Goal: Use online tool/utility: Use online tool/utility

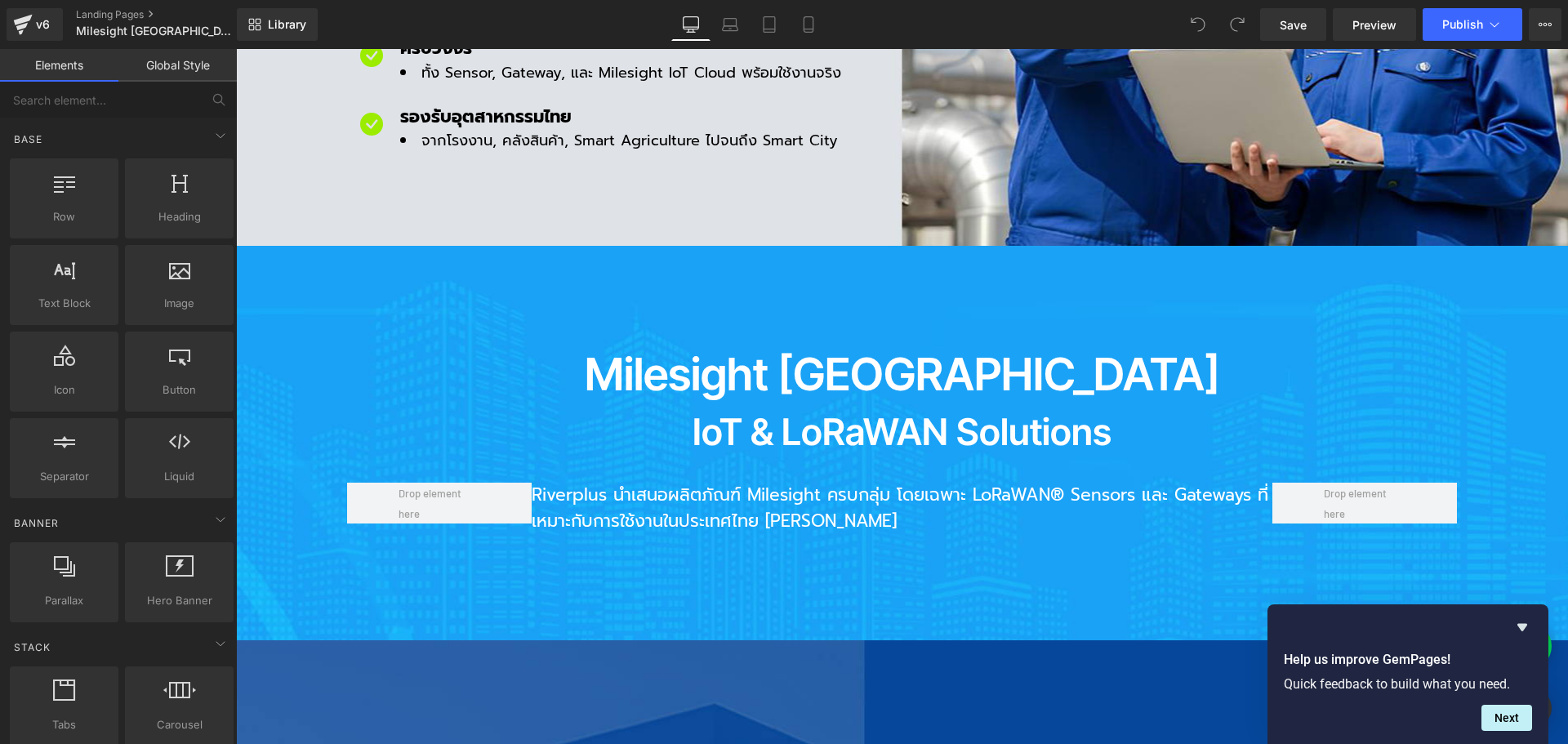
scroll to position [1306, 0]
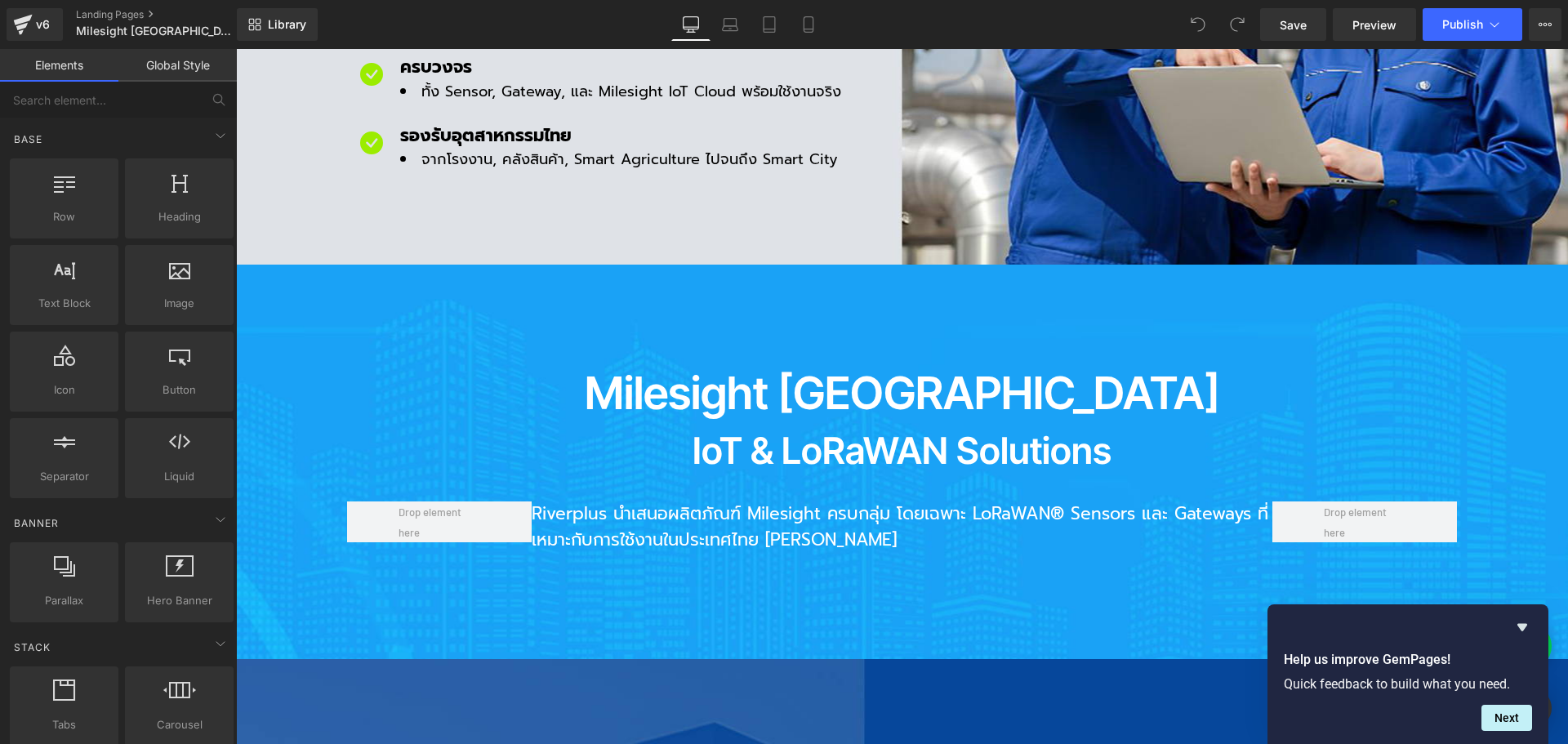
click at [279, 265] on div "Milesight Thailand Heading IoT & LoRaWAN Solutions Heading Riverplus นำเสนอผลิต…" at bounding box center [901, 462] width 1332 height 395
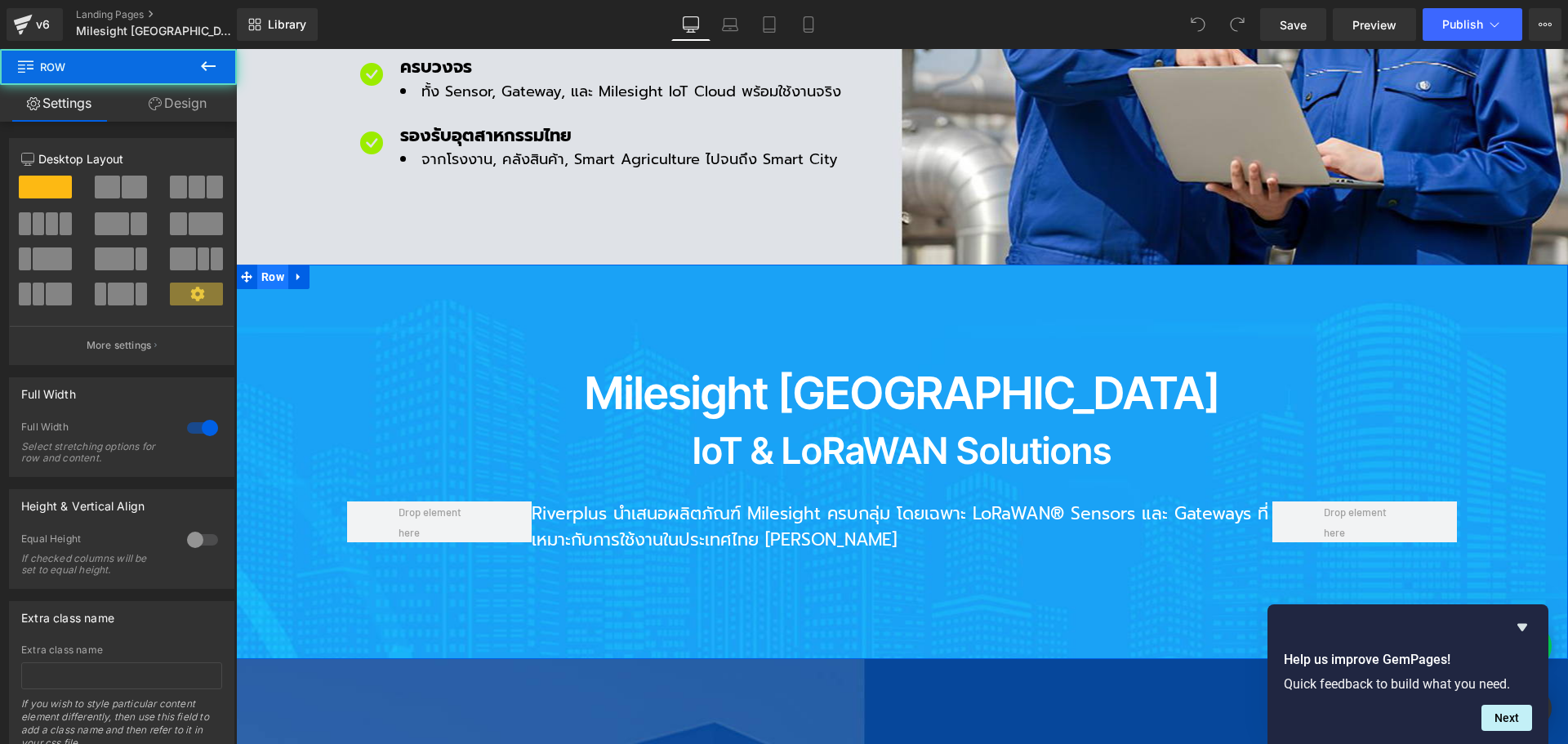
click at [267, 265] on span "Row" at bounding box center [273, 277] width 31 height 25
click at [197, 101] on link "Design" at bounding box center [178, 103] width 119 height 37
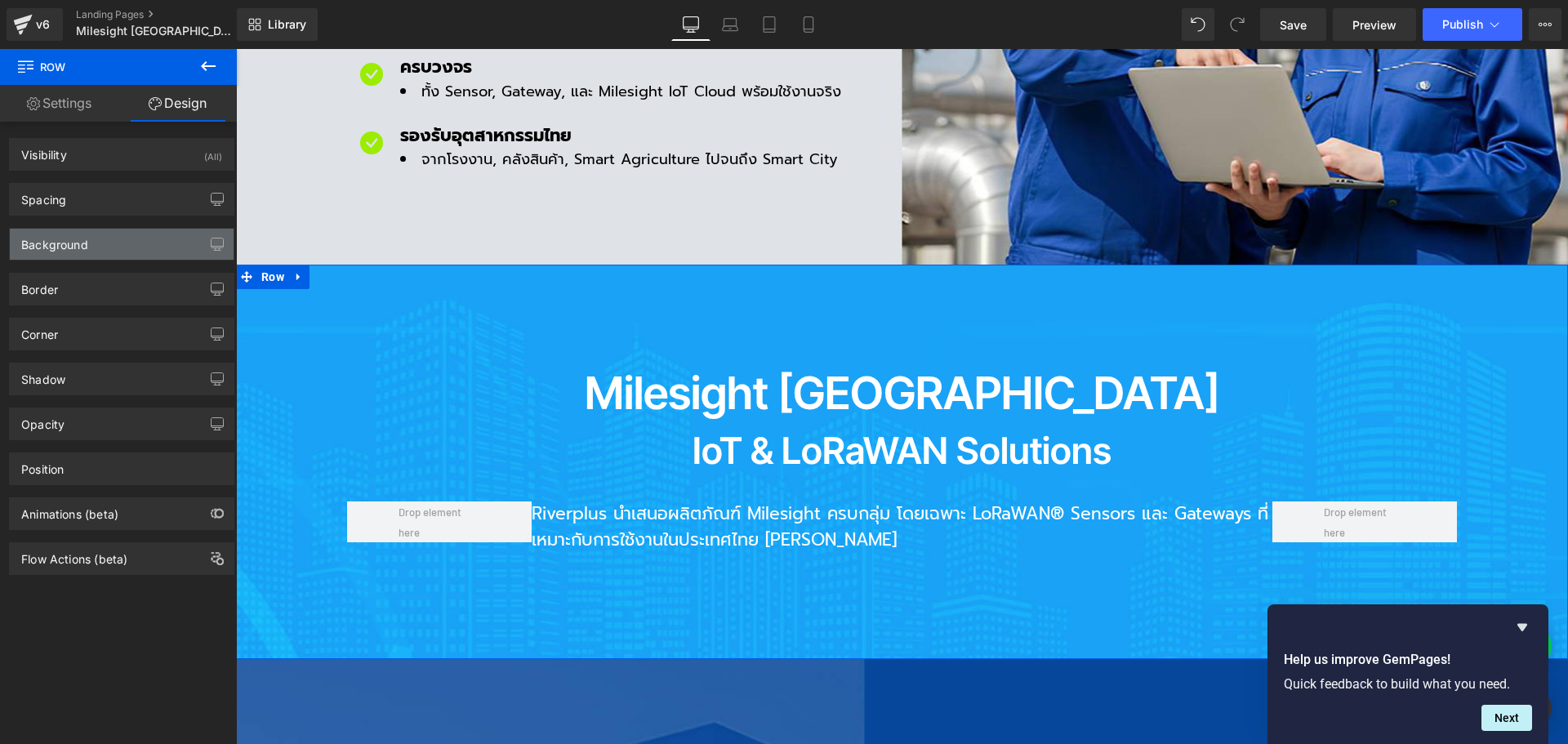
type input "[URL][DOMAIN_NAME]"
click at [83, 241] on div "Background" at bounding box center [55, 240] width 67 height 23
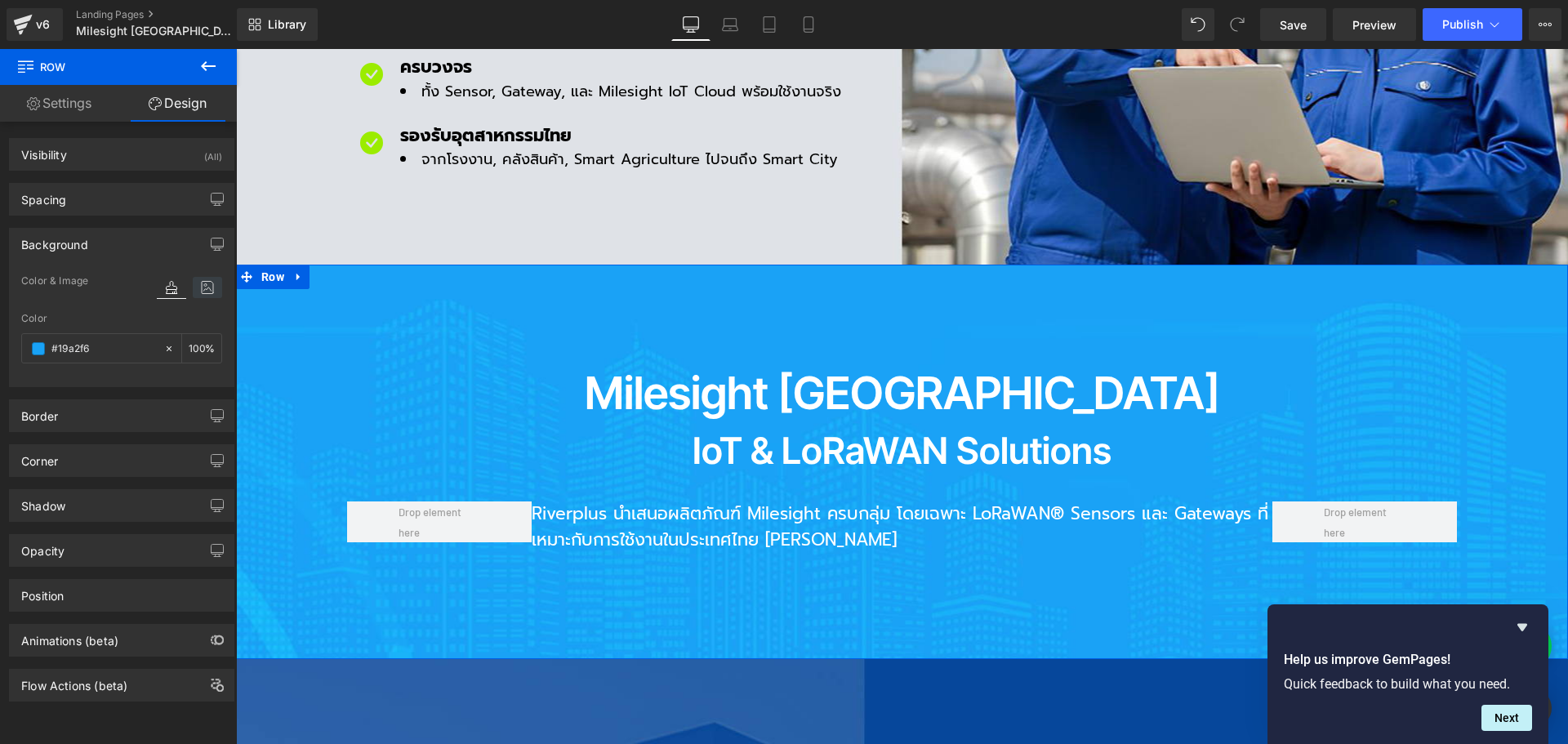
click at [197, 285] on icon at bounding box center [208, 287] width 29 height 21
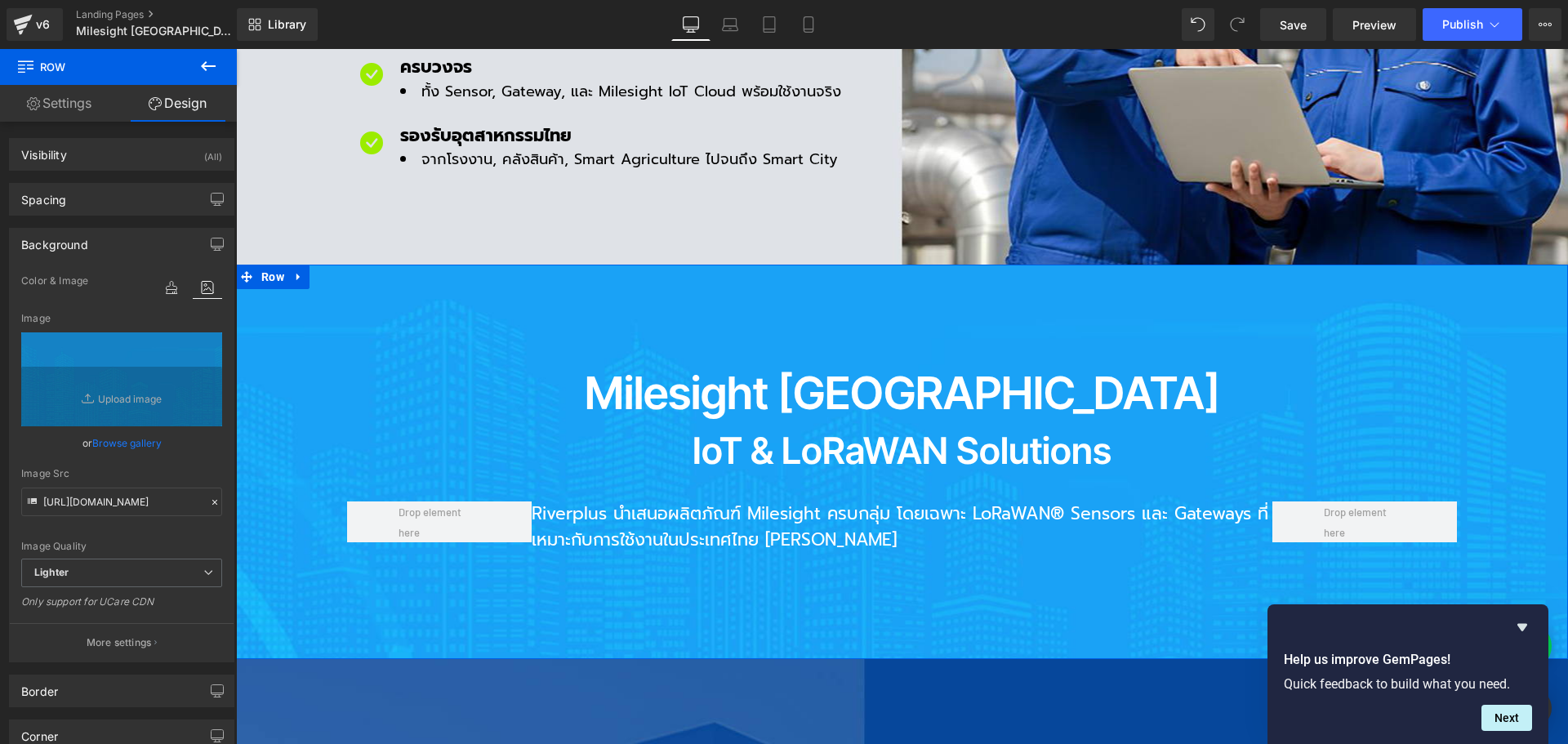
click at [140, 441] on link "Browse gallery" at bounding box center [126, 442] width 69 height 28
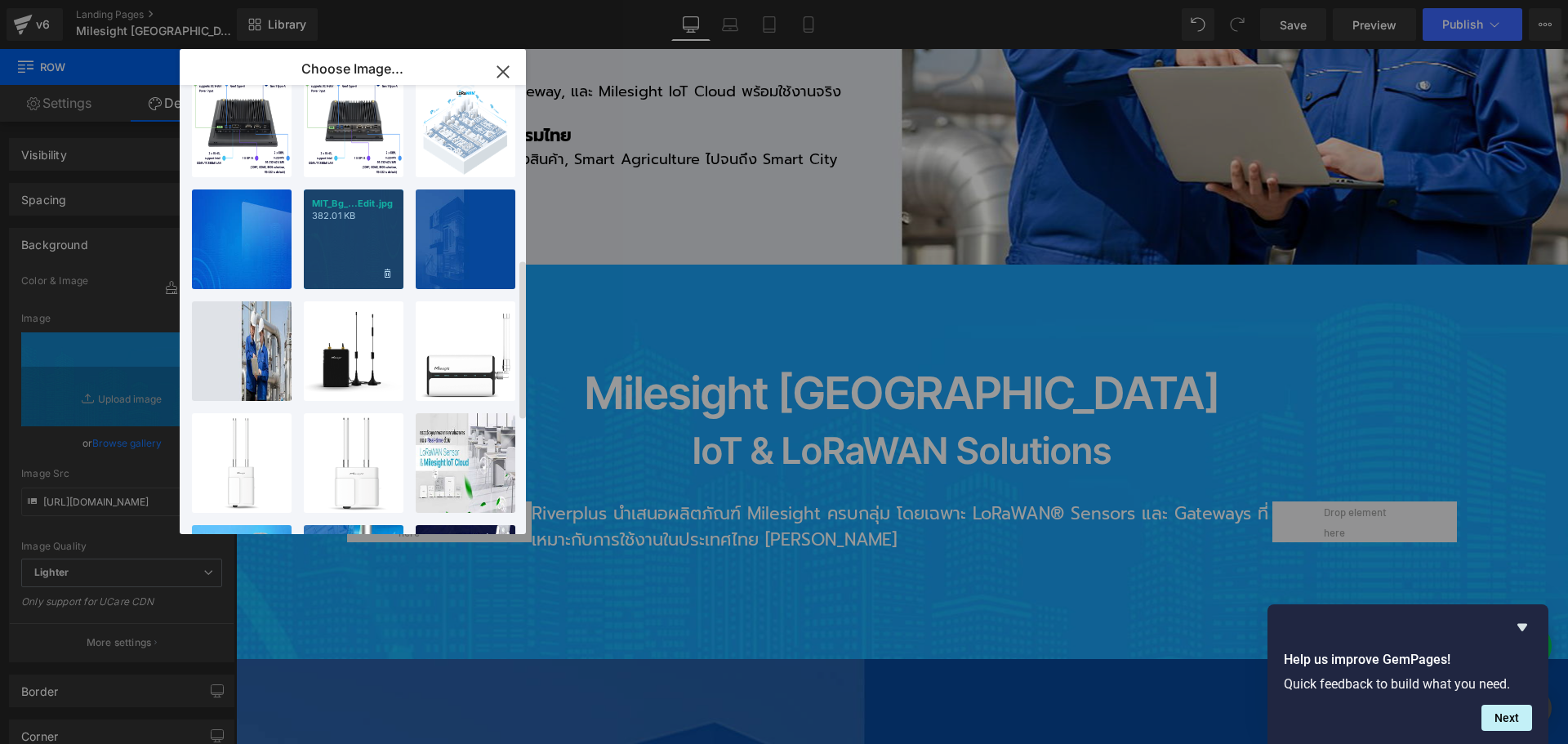
scroll to position [489, 0]
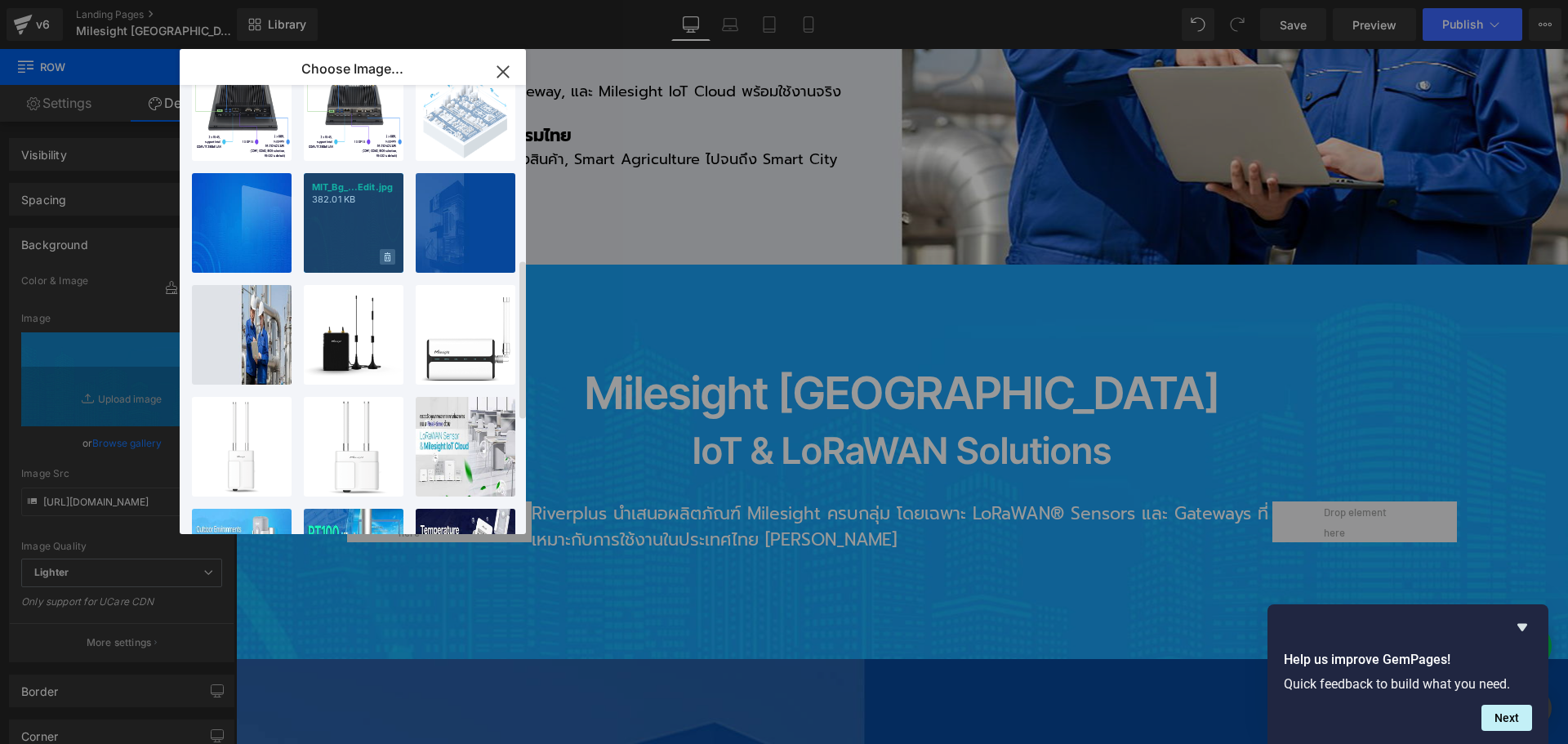
click at [389, 254] on icon at bounding box center [387, 256] width 6 height 9
click at [332, 256] on span "Yes" at bounding box center [332, 257] width 41 height 17
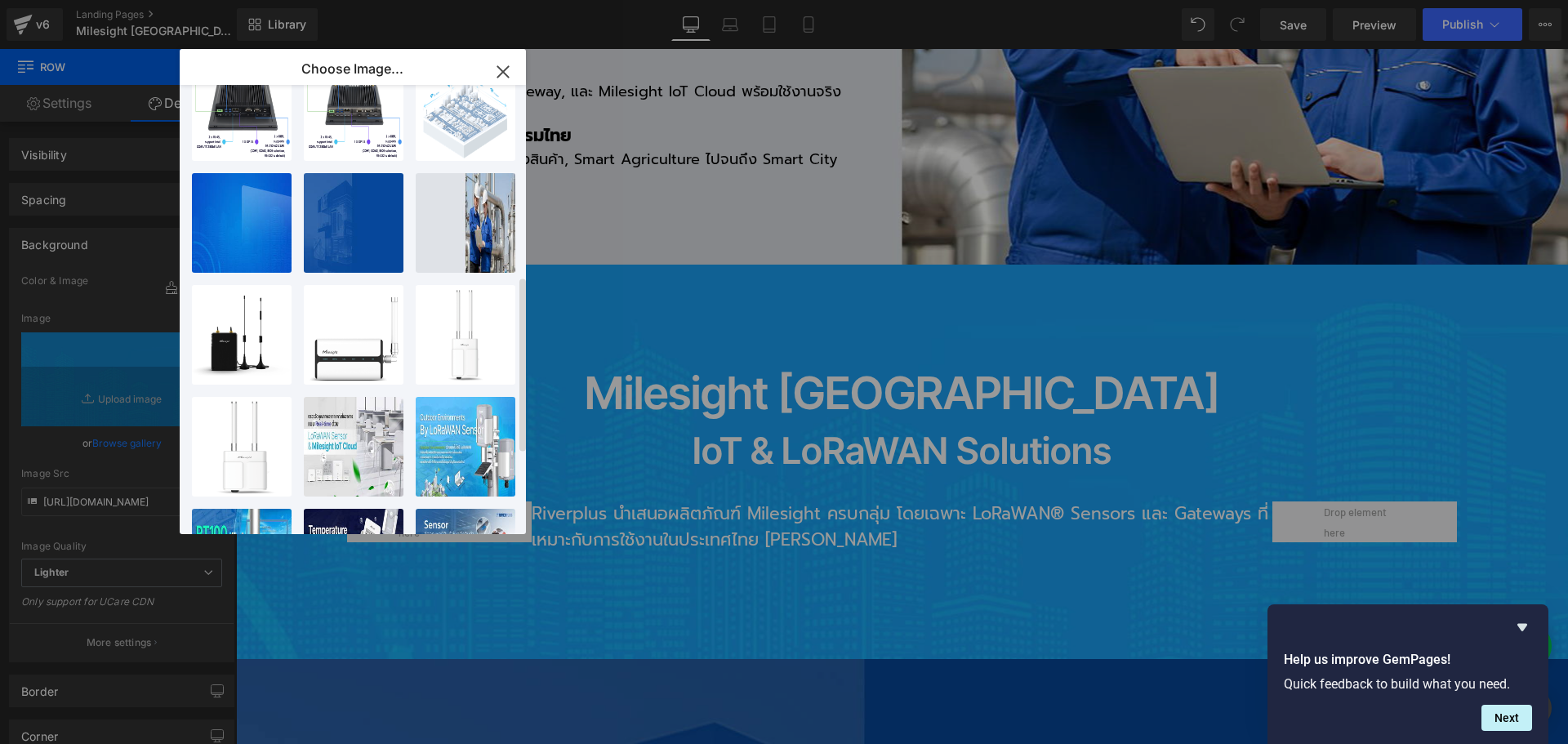
click at [507, 73] on icon "button" at bounding box center [502, 72] width 26 height 26
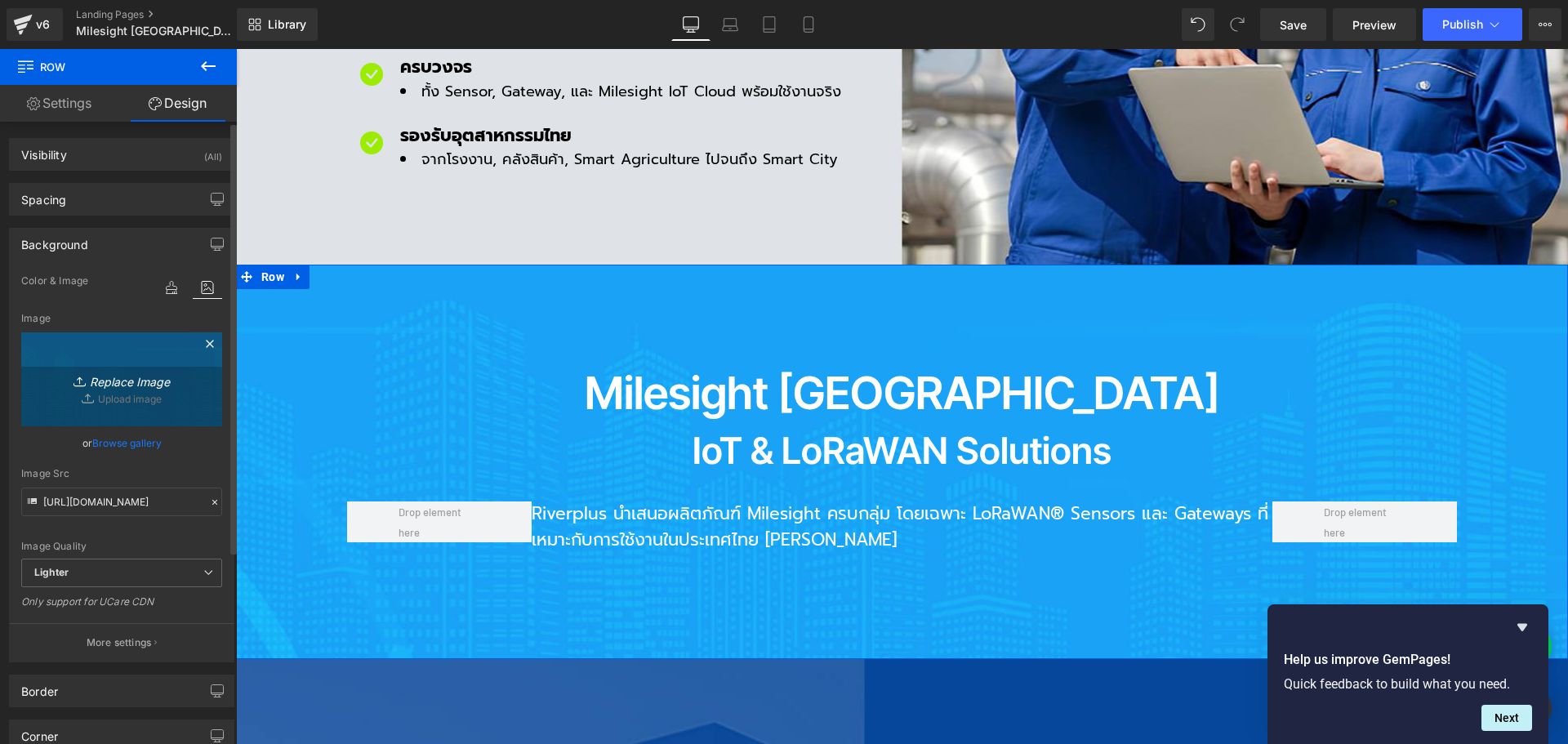
click at [112, 384] on icon "Replace Image" at bounding box center [121, 379] width 131 height 21
type input "C:\fakepath\MIT_Bg_im03_Edit.jpg"
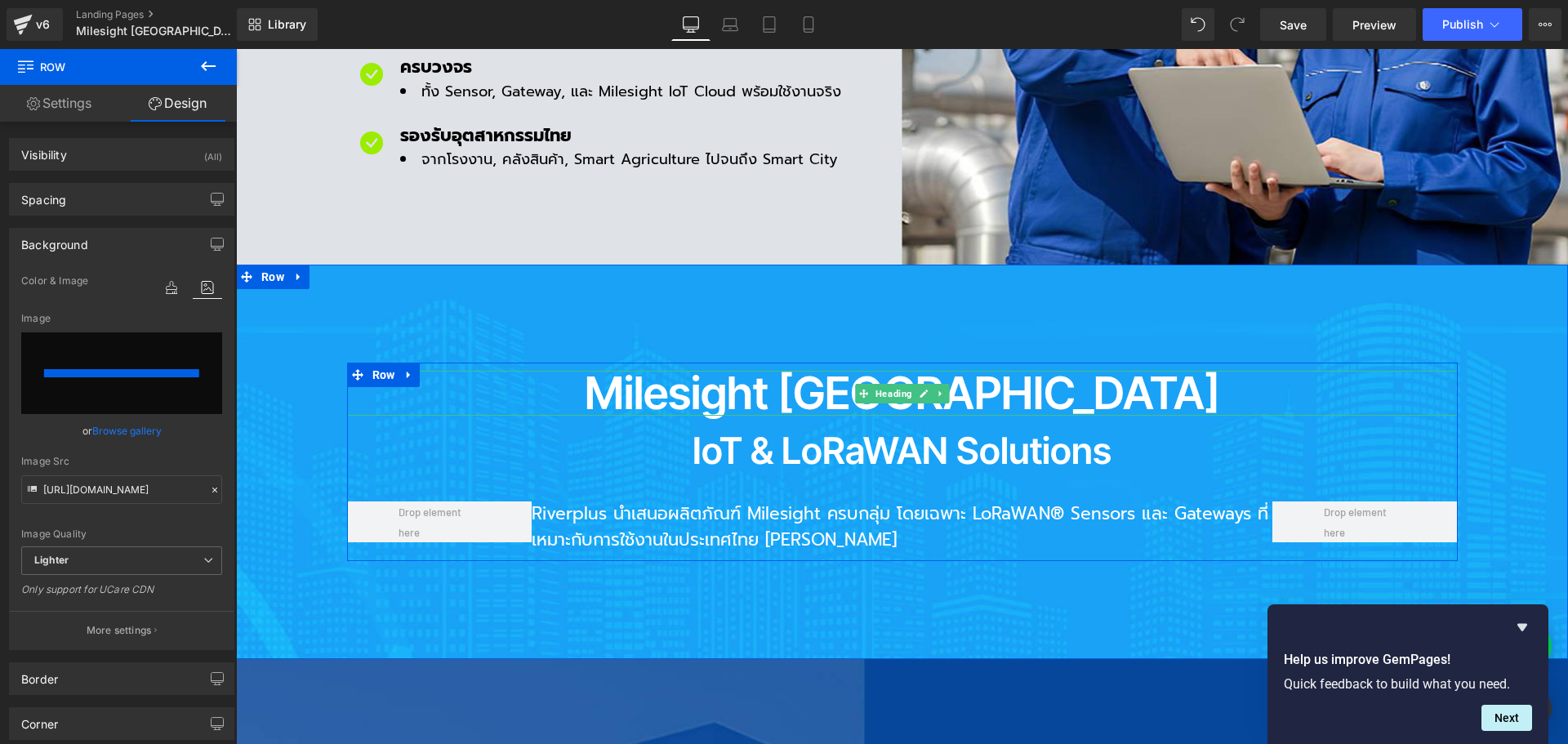
type input "[URL][DOMAIN_NAME]"
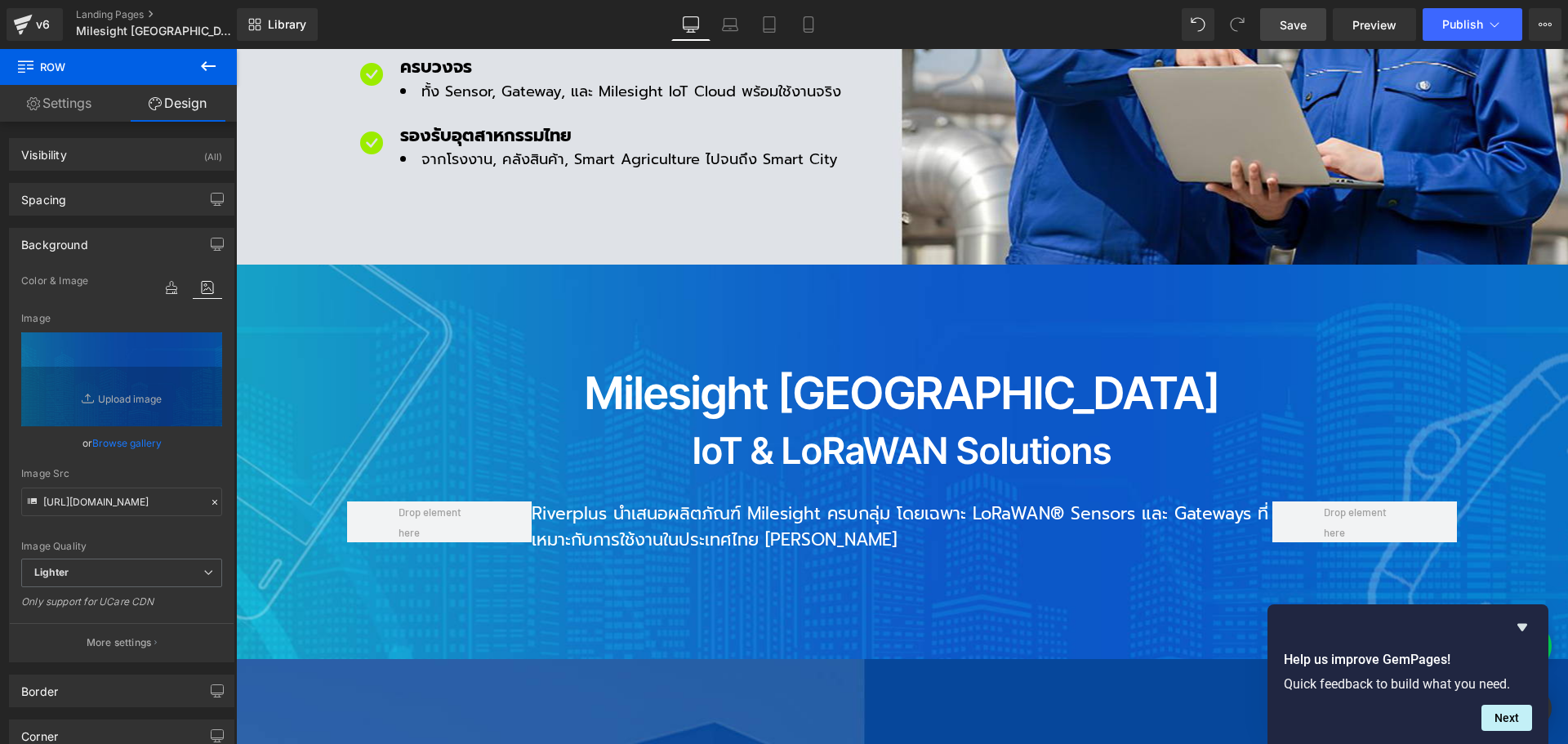
click at [1303, 18] on span "Save" at bounding box center [1294, 25] width 27 height 17
